Goal: Check status: Check status

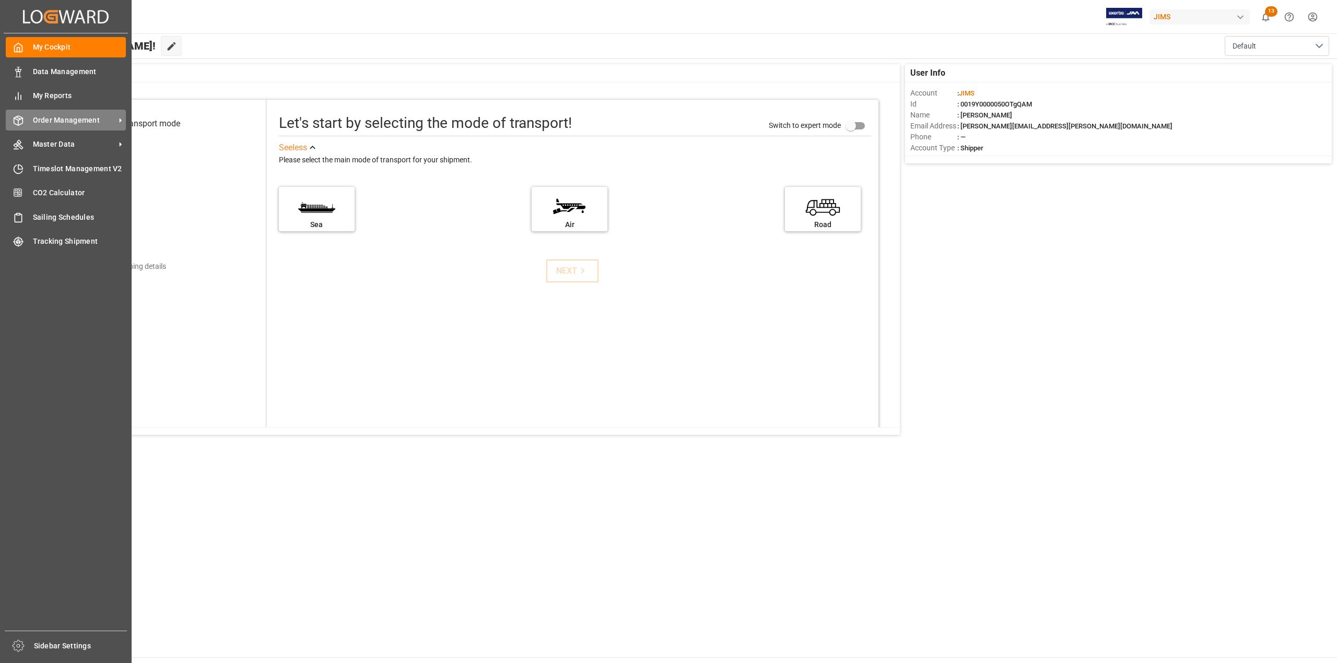
click at [50, 120] on span "Order Management" at bounding box center [74, 120] width 83 height 11
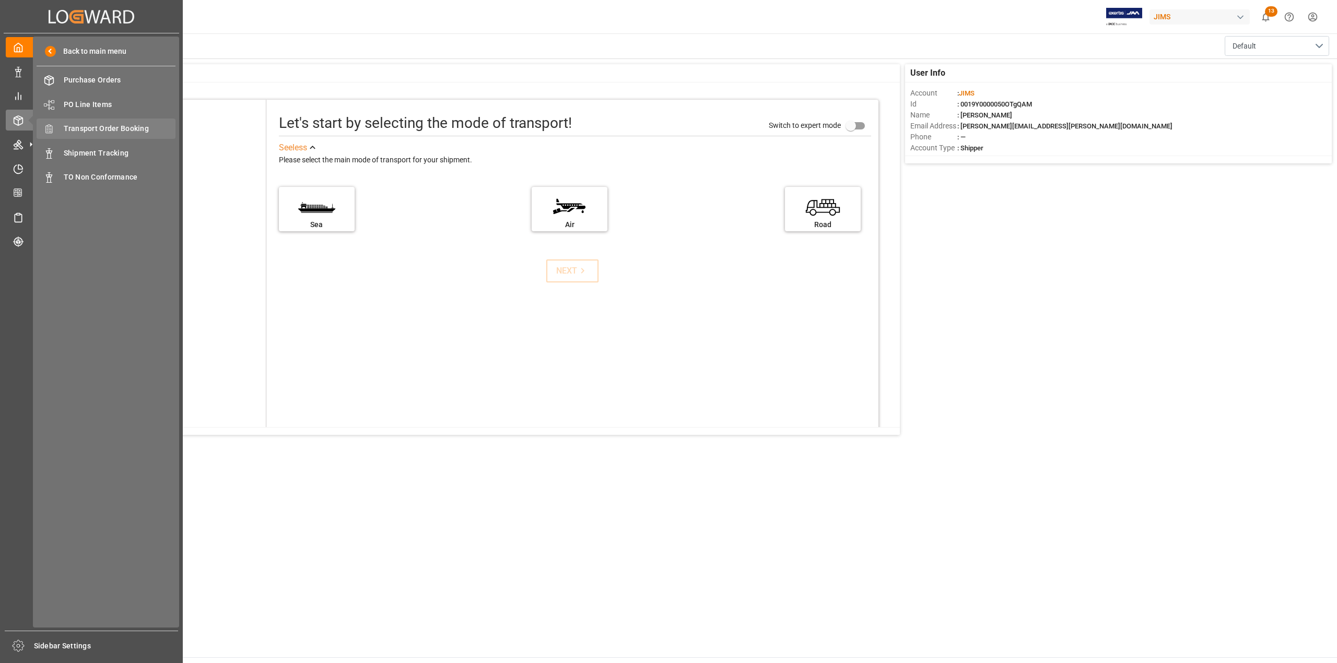
click at [70, 134] on span "Transport Order Booking" at bounding box center [120, 128] width 112 height 11
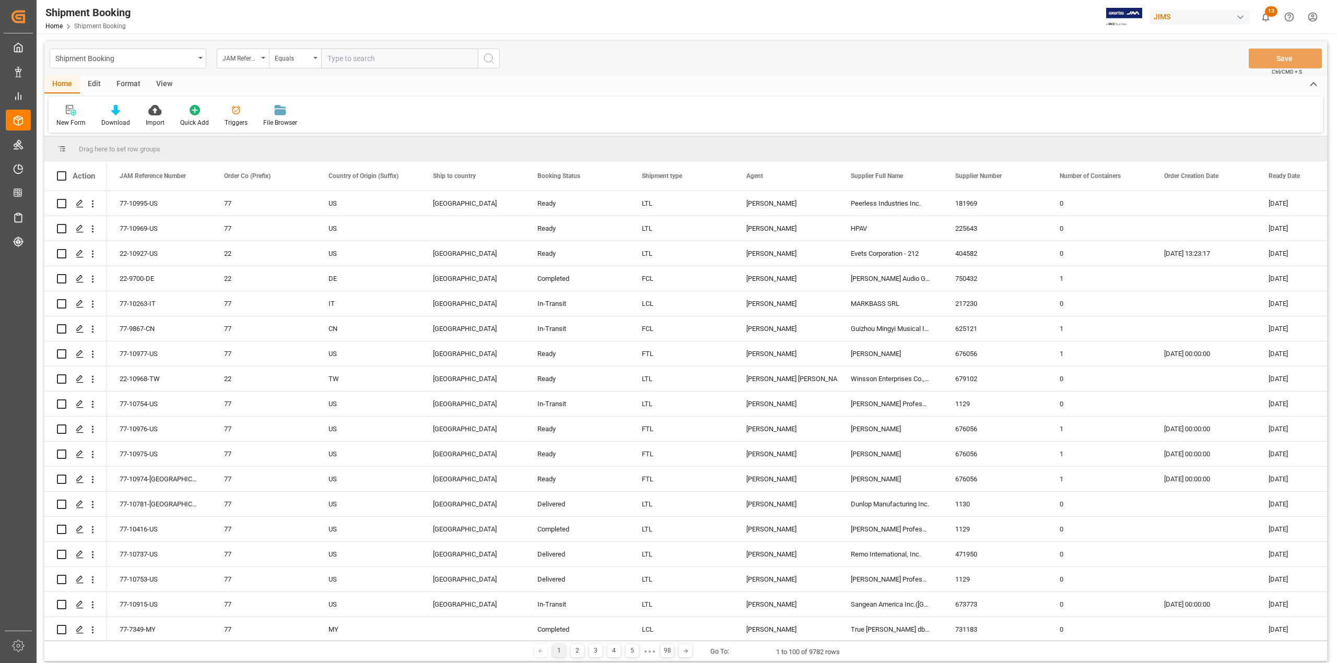
click at [341, 59] on input "text" at bounding box center [399, 59] width 157 height 20
paste input "77-7025-US"
type input "77-7025-US"
click at [494, 56] on icon "search button" at bounding box center [489, 58] width 13 height 13
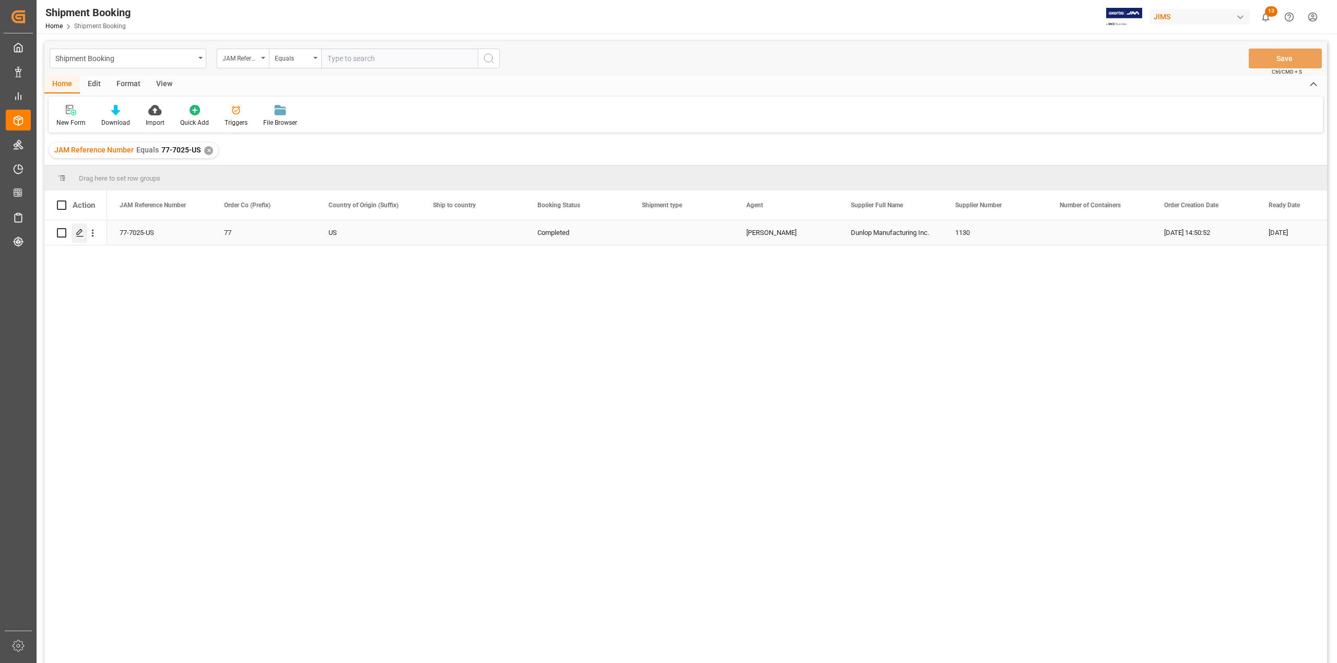
click at [74, 237] on div "Press SPACE to select this row." at bounding box center [80, 233] width 16 height 19
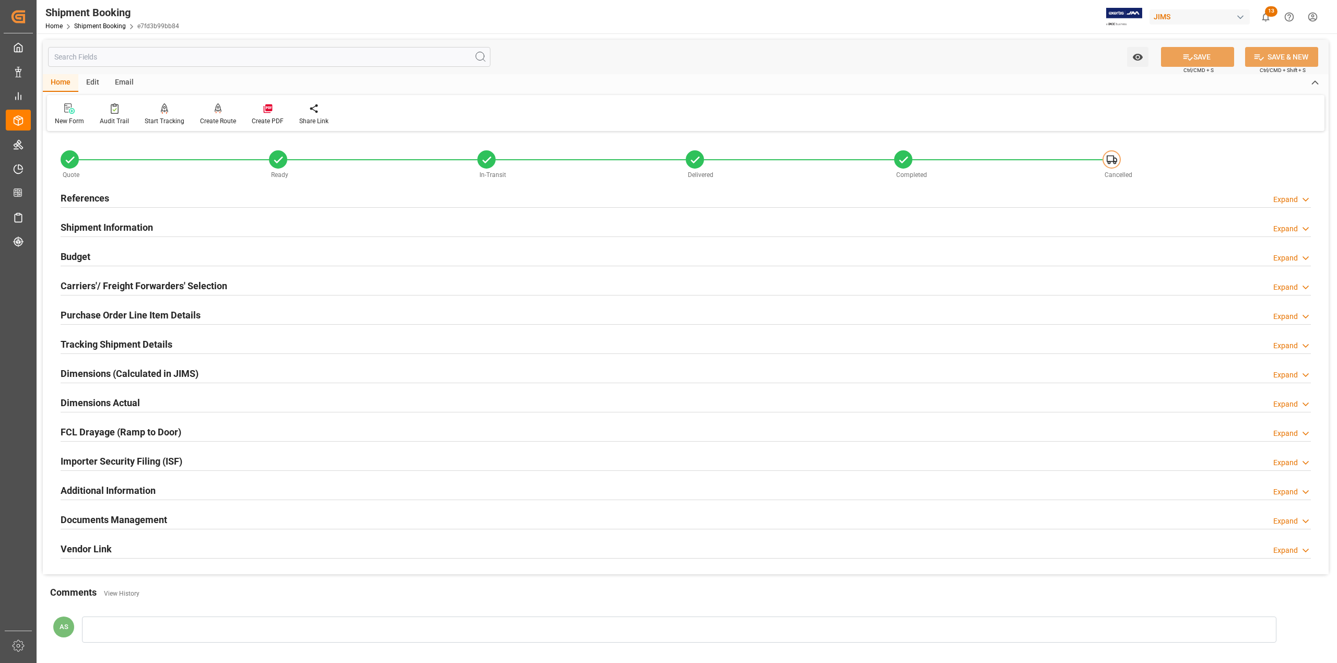
click at [95, 514] on h2 "Documents Management" at bounding box center [114, 520] width 107 height 14
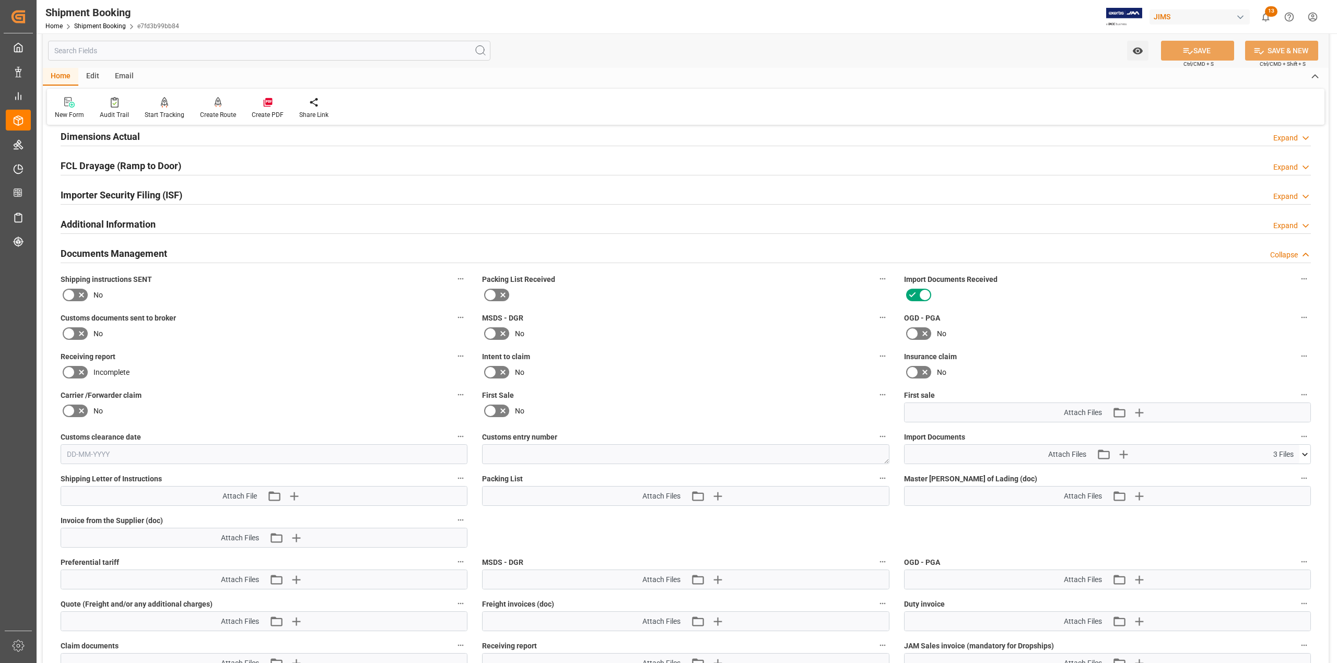
scroll to position [487, 0]
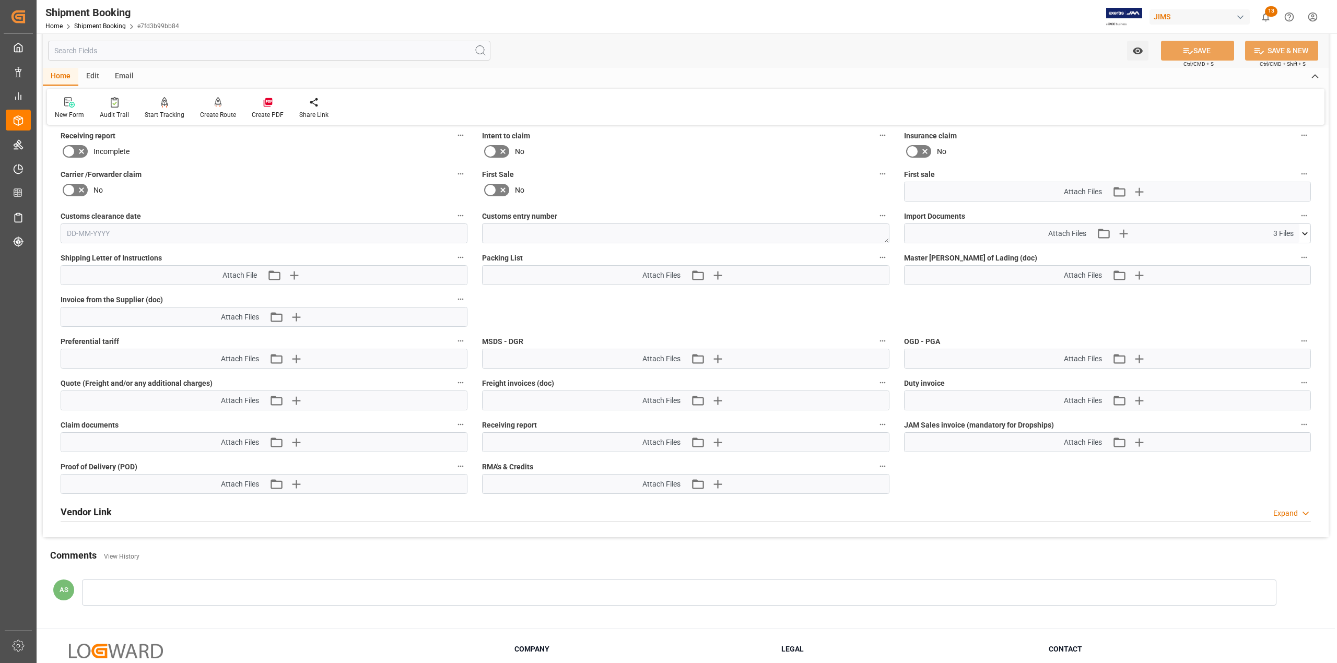
click at [1304, 233] on icon at bounding box center [1305, 233] width 6 height 3
click at [1273, 251] on icon at bounding box center [1277, 253] width 11 height 11
click at [1280, 264] on icon at bounding box center [1277, 264] width 11 height 11
click at [1302, 264] on icon at bounding box center [1299, 264] width 11 height 11
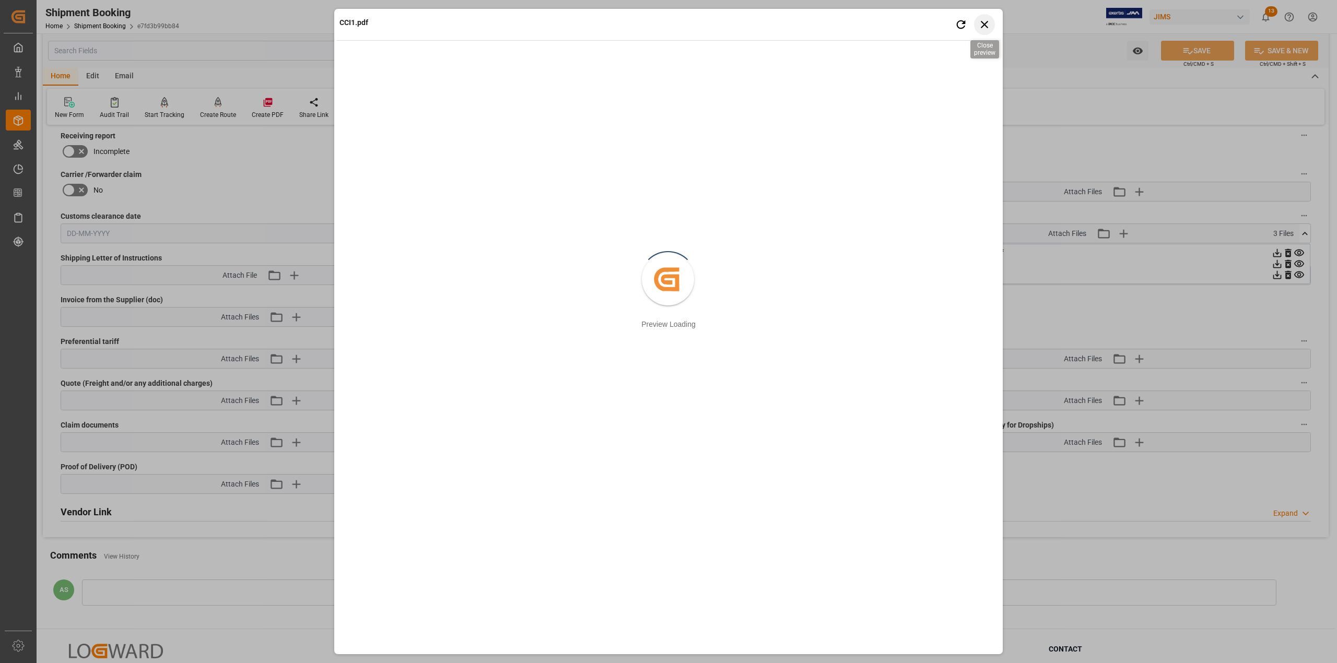
click at [984, 25] on icon "button" at bounding box center [984, 24] width 7 height 7
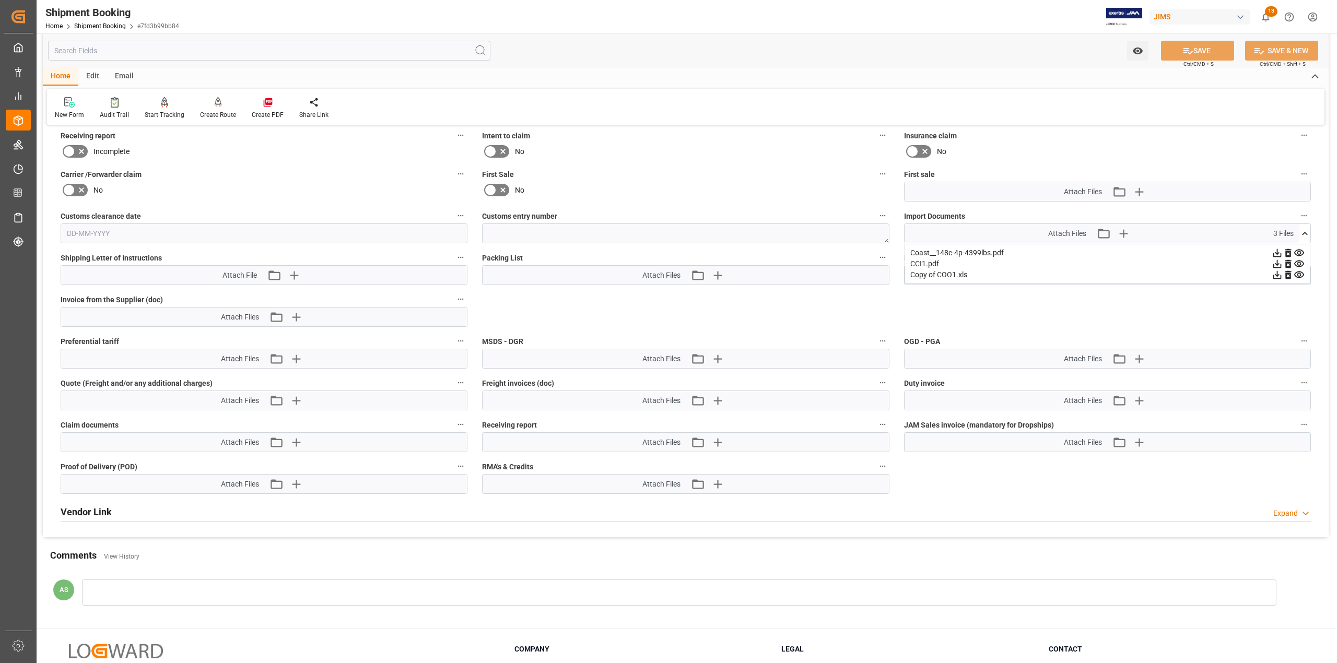
click at [1279, 266] on icon at bounding box center [1277, 264] width 11 height 11
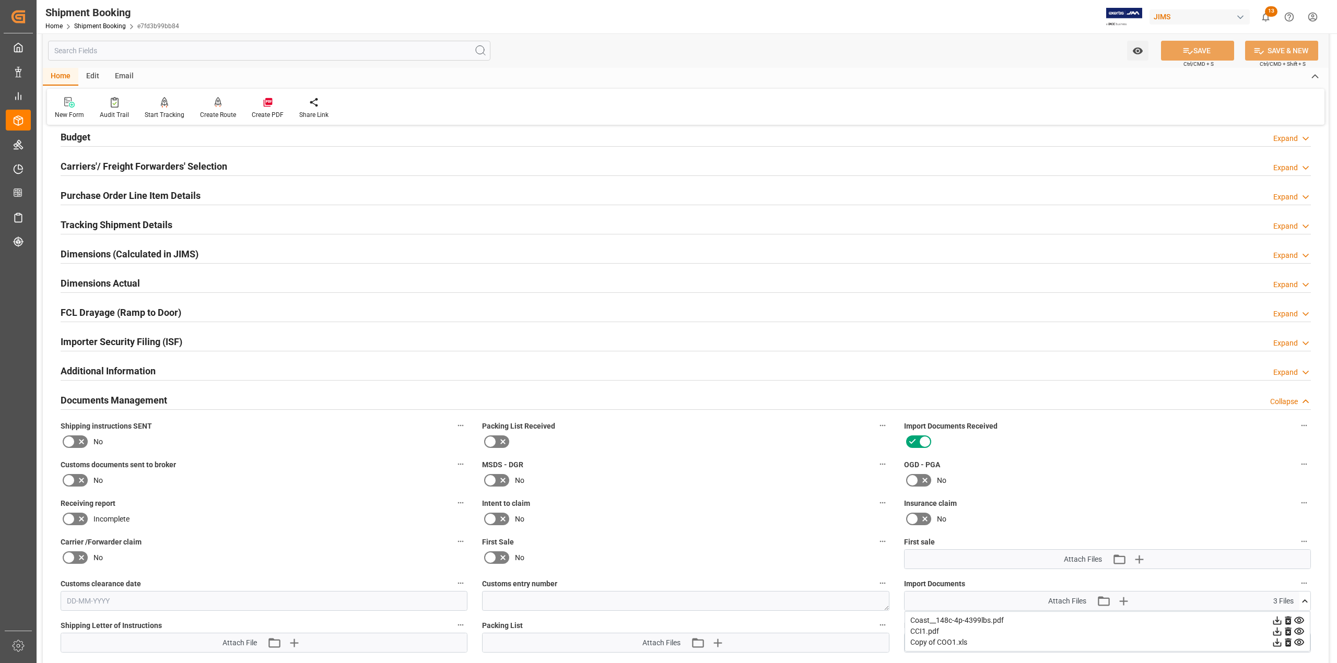
scroll to position [0, 0]
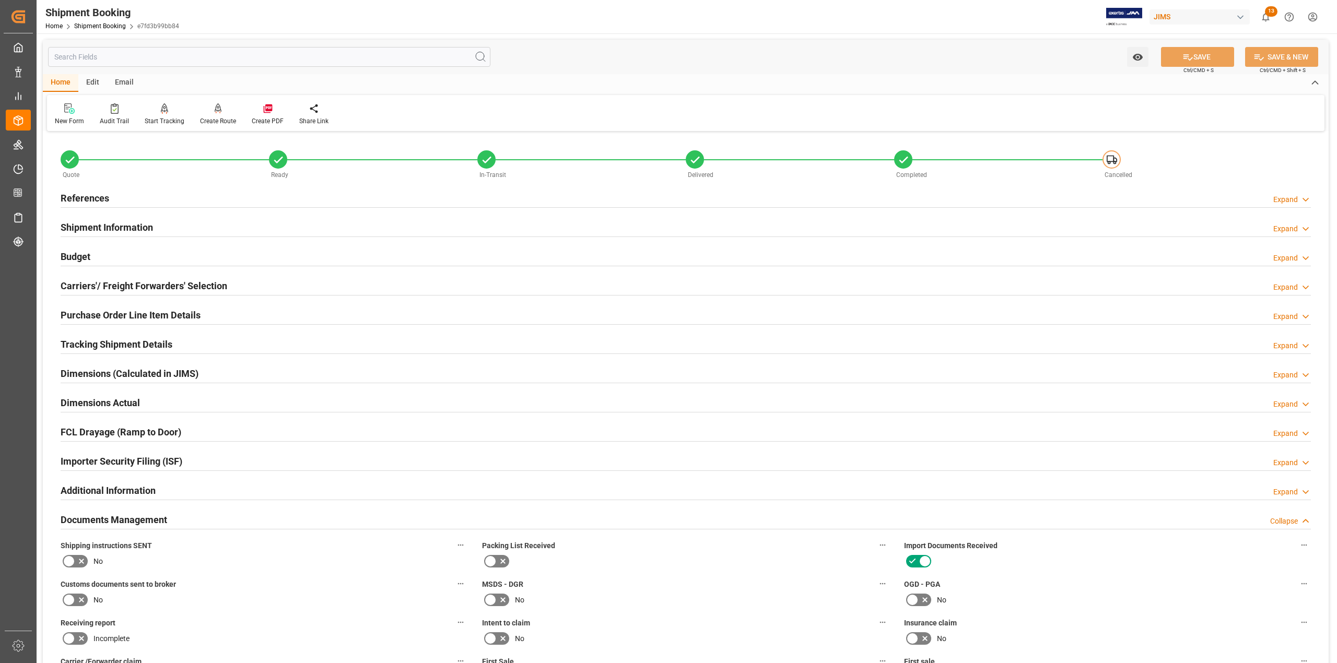
click at [103, 195] on h2 "References" at bounding box center [85, 198] width 49 height 14
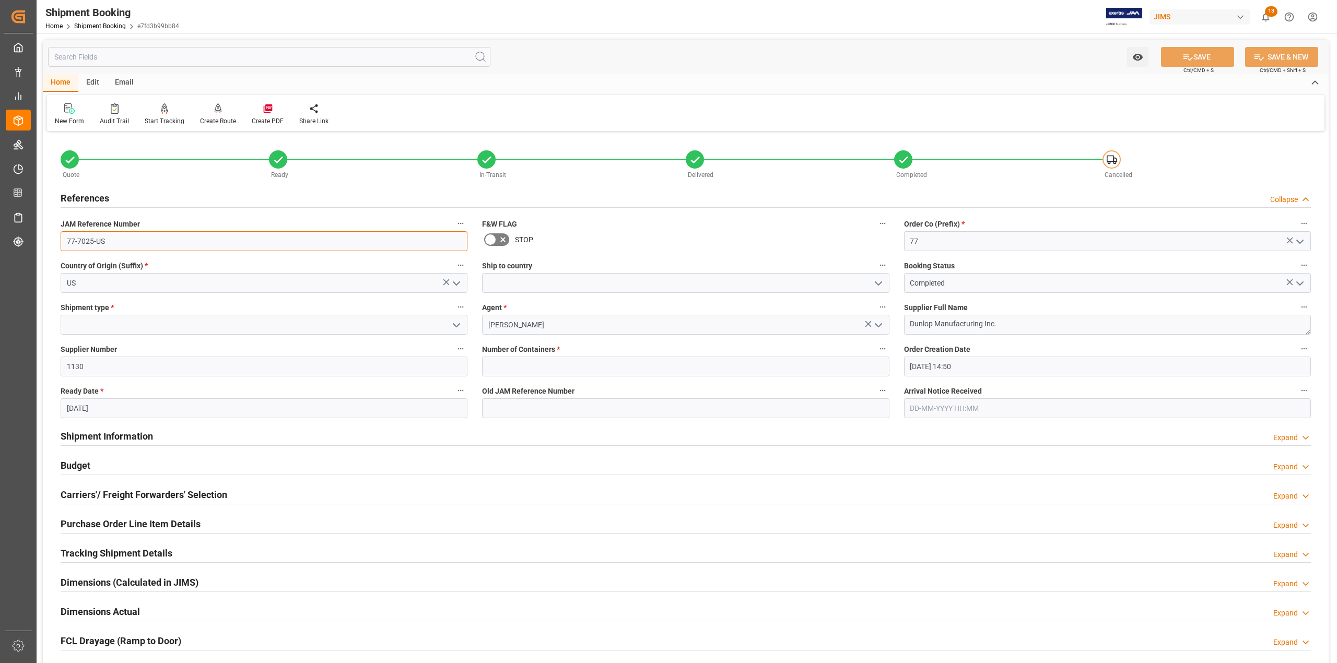
drag, startPoint x: 137, startPoint y: 241, endPoint x: 19, endPoint y: 229, distance: 118.6
click at [19, 229] on div "Created by potrace 1.15, written by [PERSON_NAME] [DATE]-[DATE] Created by potr…" at bounding box center [668, 331] width 1337 height 663
click at [92, 24] on link "Shipment Booking" at bounding box center [100, 25] width 52 height 7
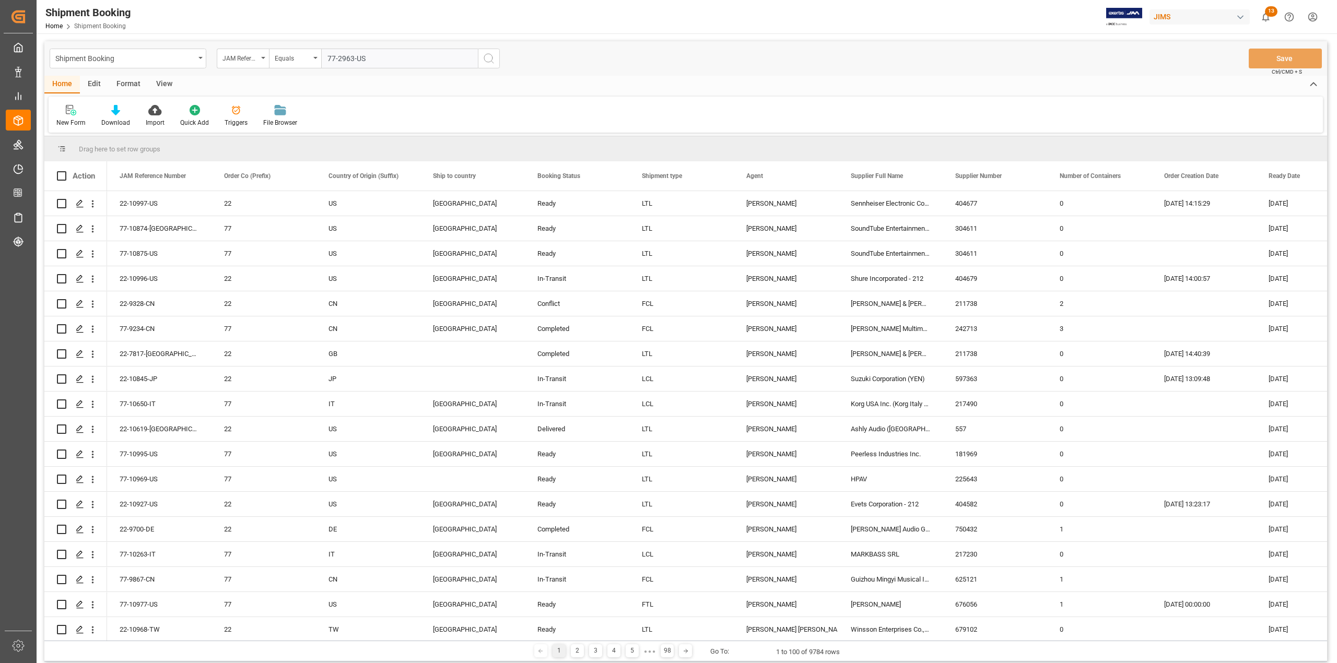
type input "77-2963-US"
click at [490, 61] on icon "search button" at bounding box center [489, 58] width 13 height 13
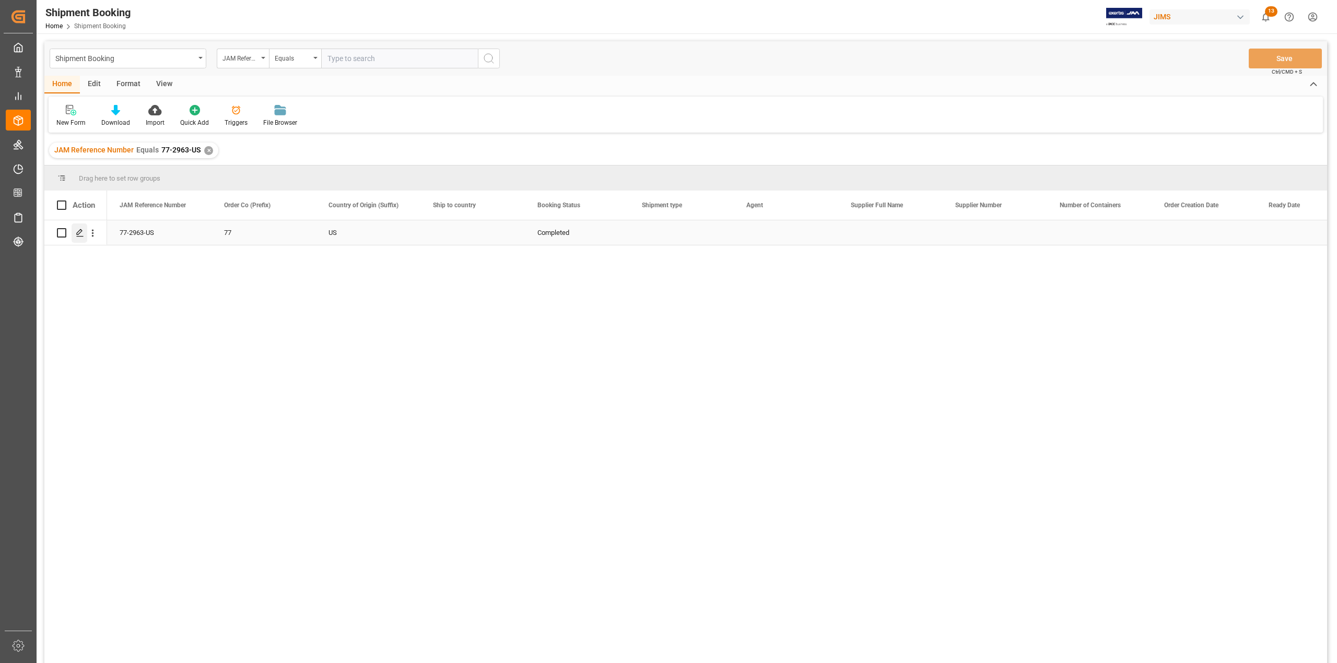
click at [78, 235] on icon "Press SPACE to select this row." at bounding box center [80, 233] width 8 height 8
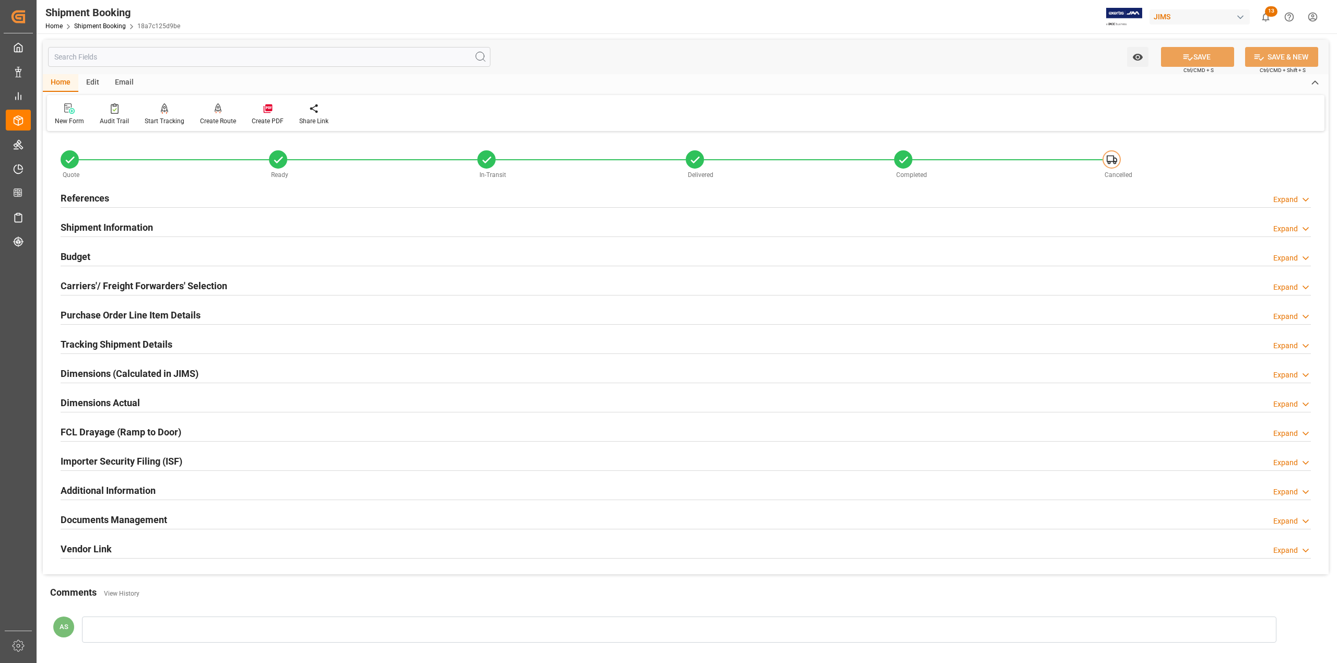
click at [82, 517] on h2 "Documents Management" at bounding box center [114, 520] width 107 height 14
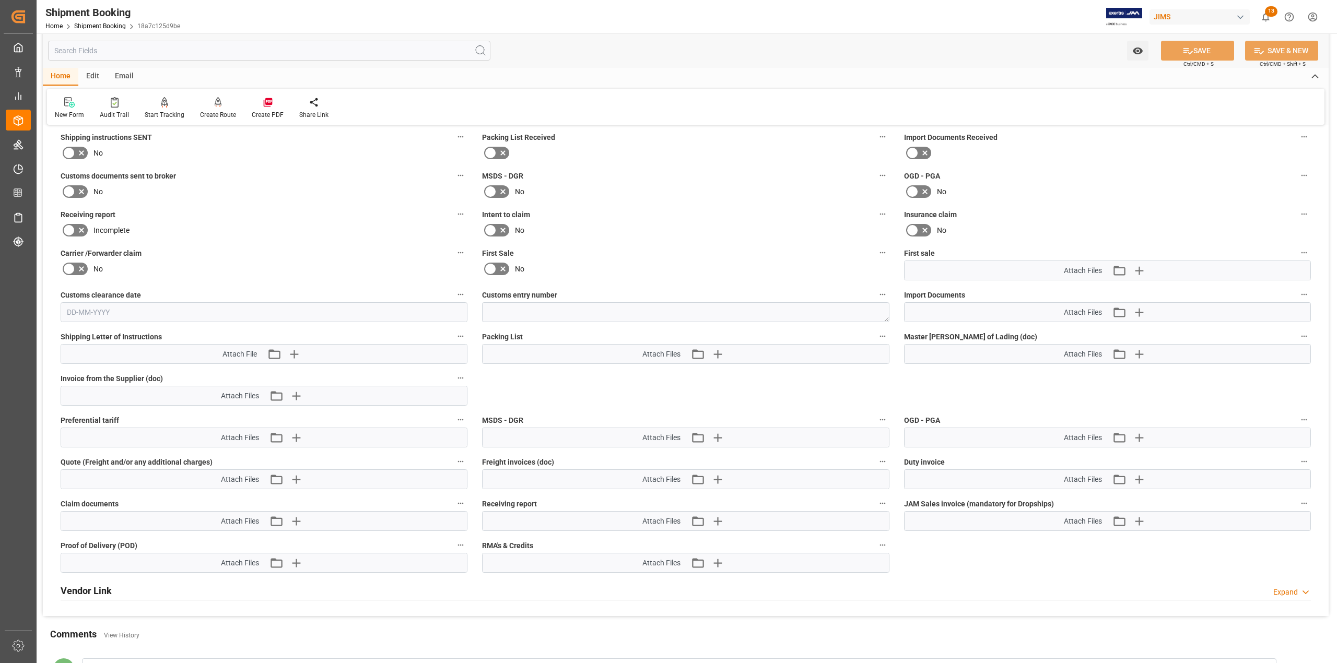
scroll to position [418, 0]
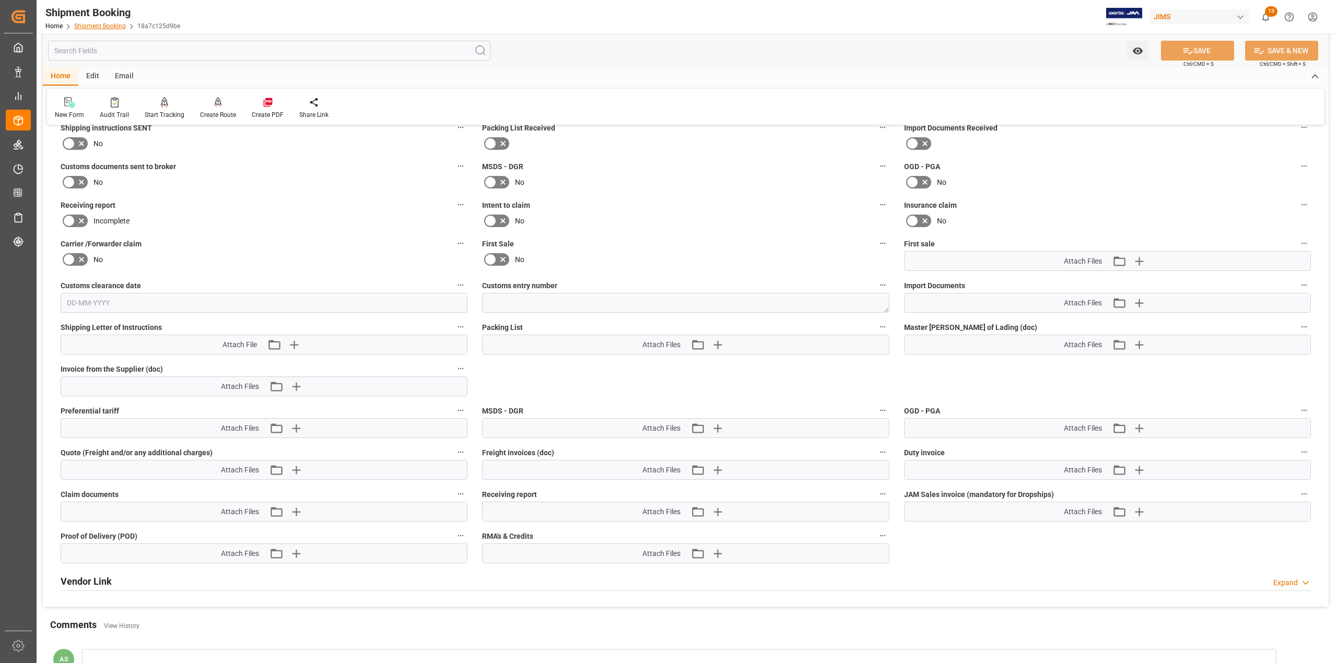
click at [123, 24] on link "Shipment Booking" at bounding box center [100, 25] width 52 height 7
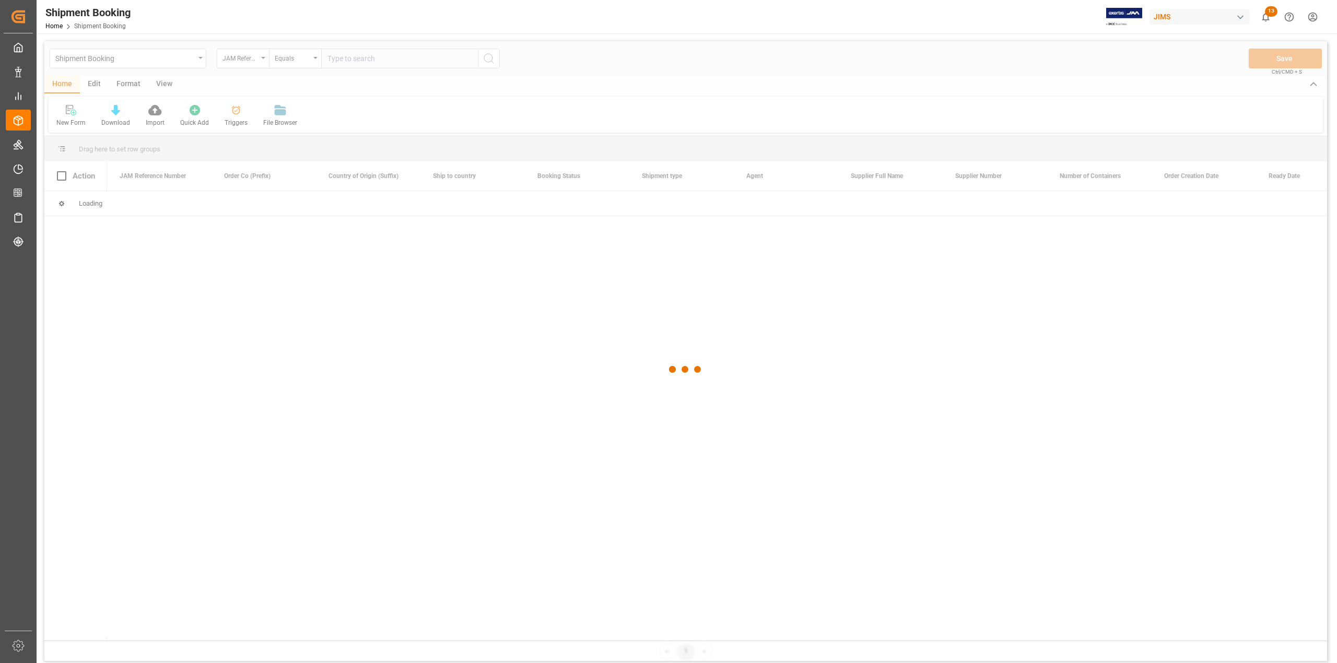
click at [379, 55] on div at bounding box center [685, 369] width 1283 height 657
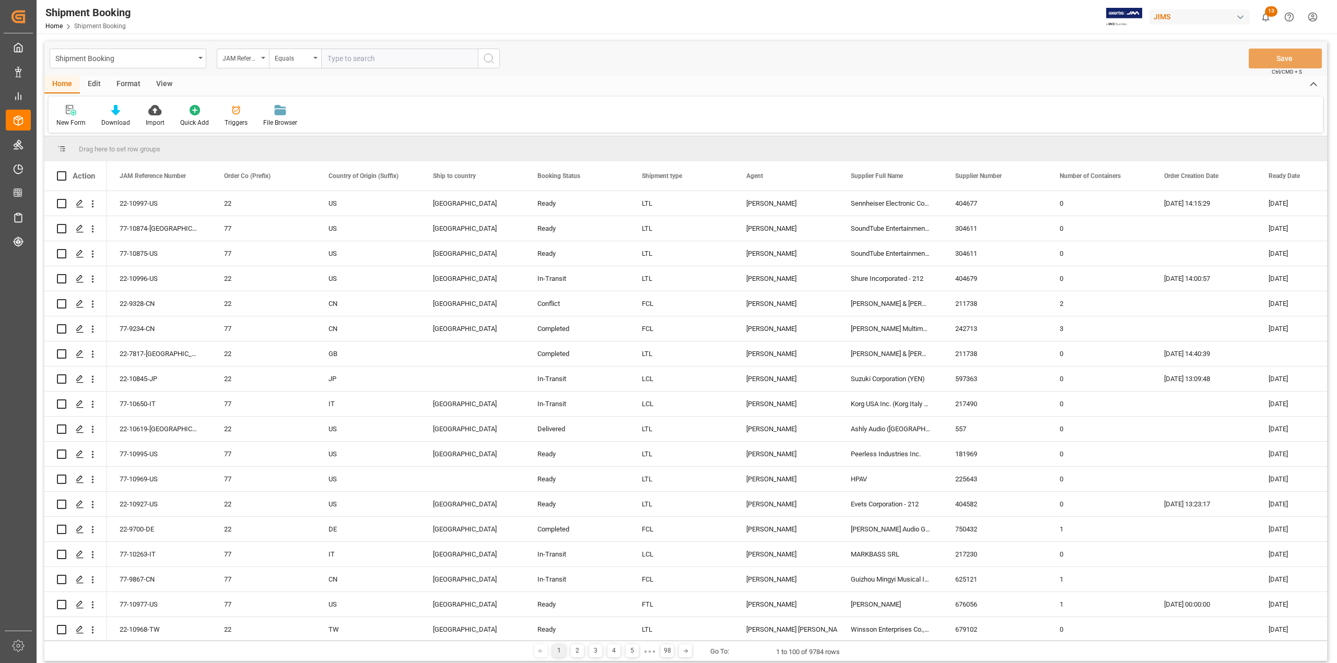
click at [389, 62] on input "text" at bounding box center [399, 59] width 157 height 20
paste input "77-3924-[GEOGRAPHIC_DATA]"
type input "77-3924-[GEOGRAPHIC_DATA]"
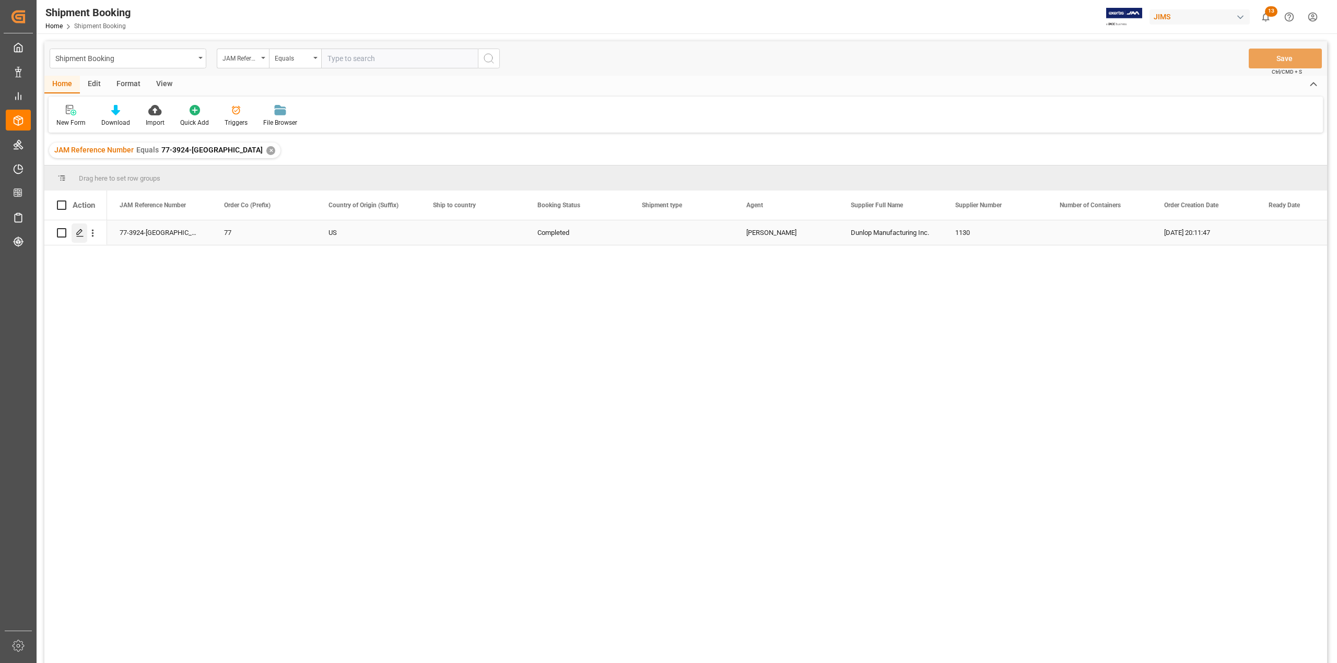
click at [80, 232] on polygon "Press SPACE to select this row." at bounding box center [79, 232] width 5 height 5
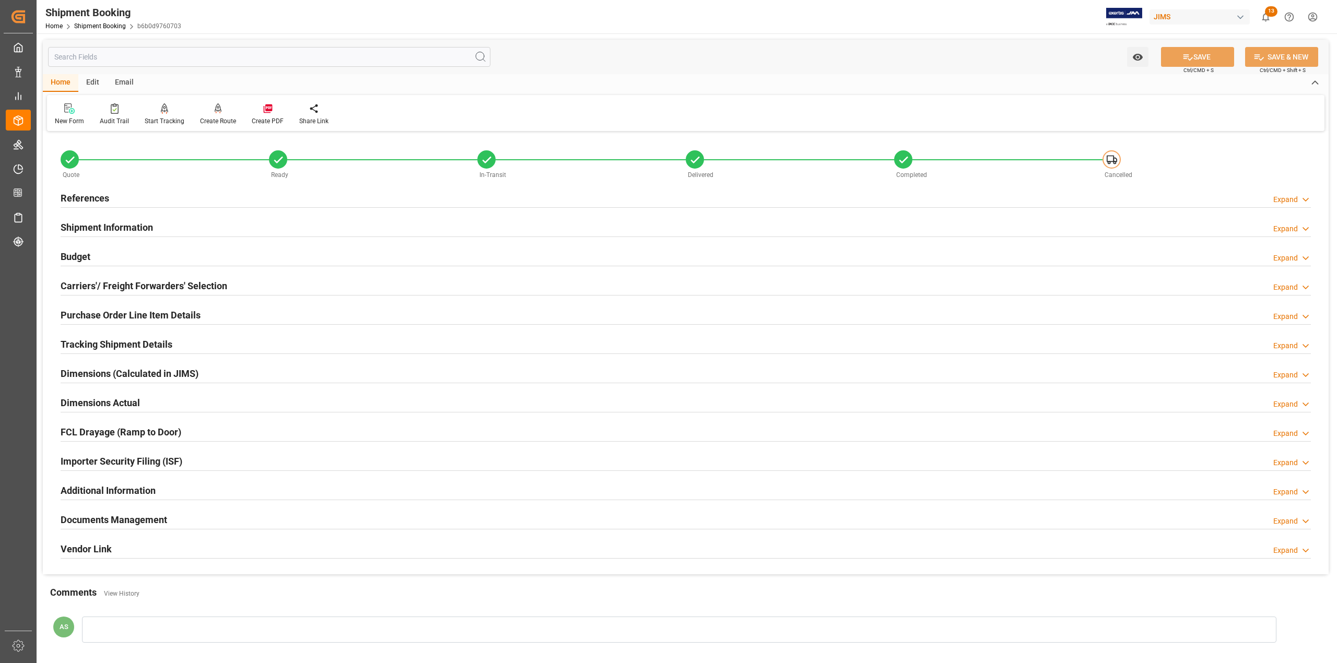
click at [87, 518] on h2 "Documents Management" at bounding box center [114, 520] width 107 height 14
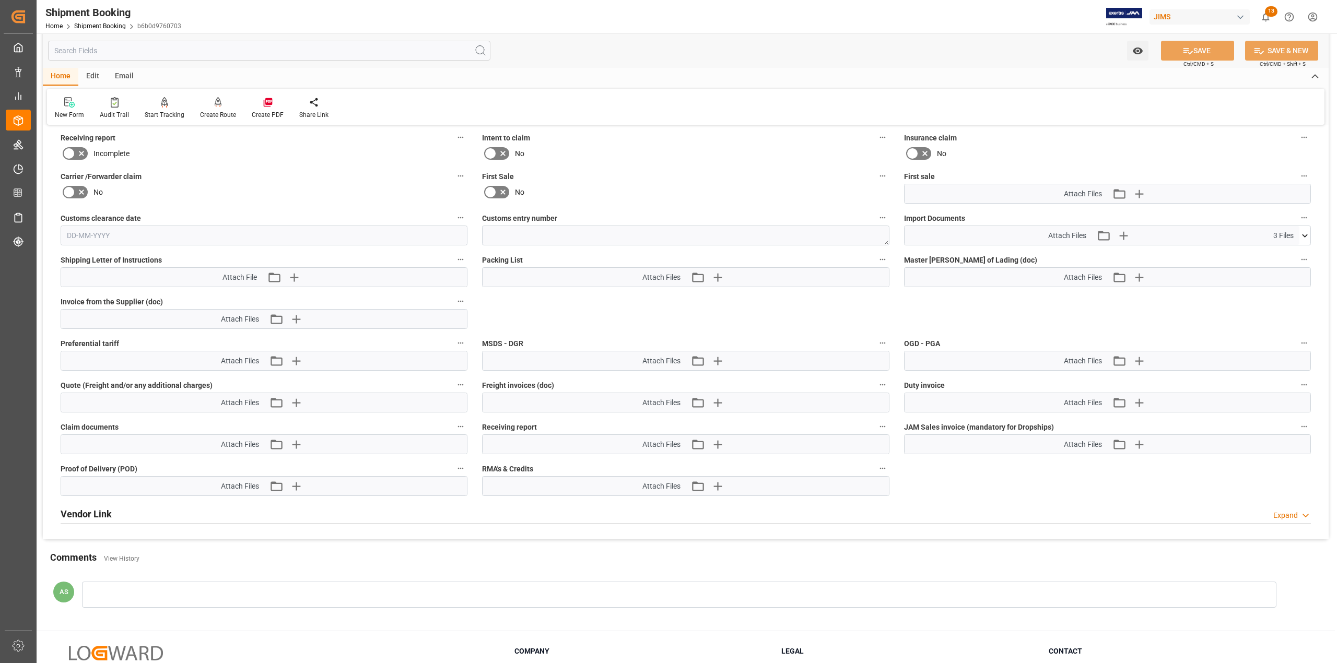
scroll to position [487, 0]
click at [1302, 237] on icon at bounding box center [1304, 233] width 11 height 11
click at [1276, 278] on icon at bounding box center [1277, 274] width 11 height 11
